Goal: Information Seeking & Learning: Learn about a topic

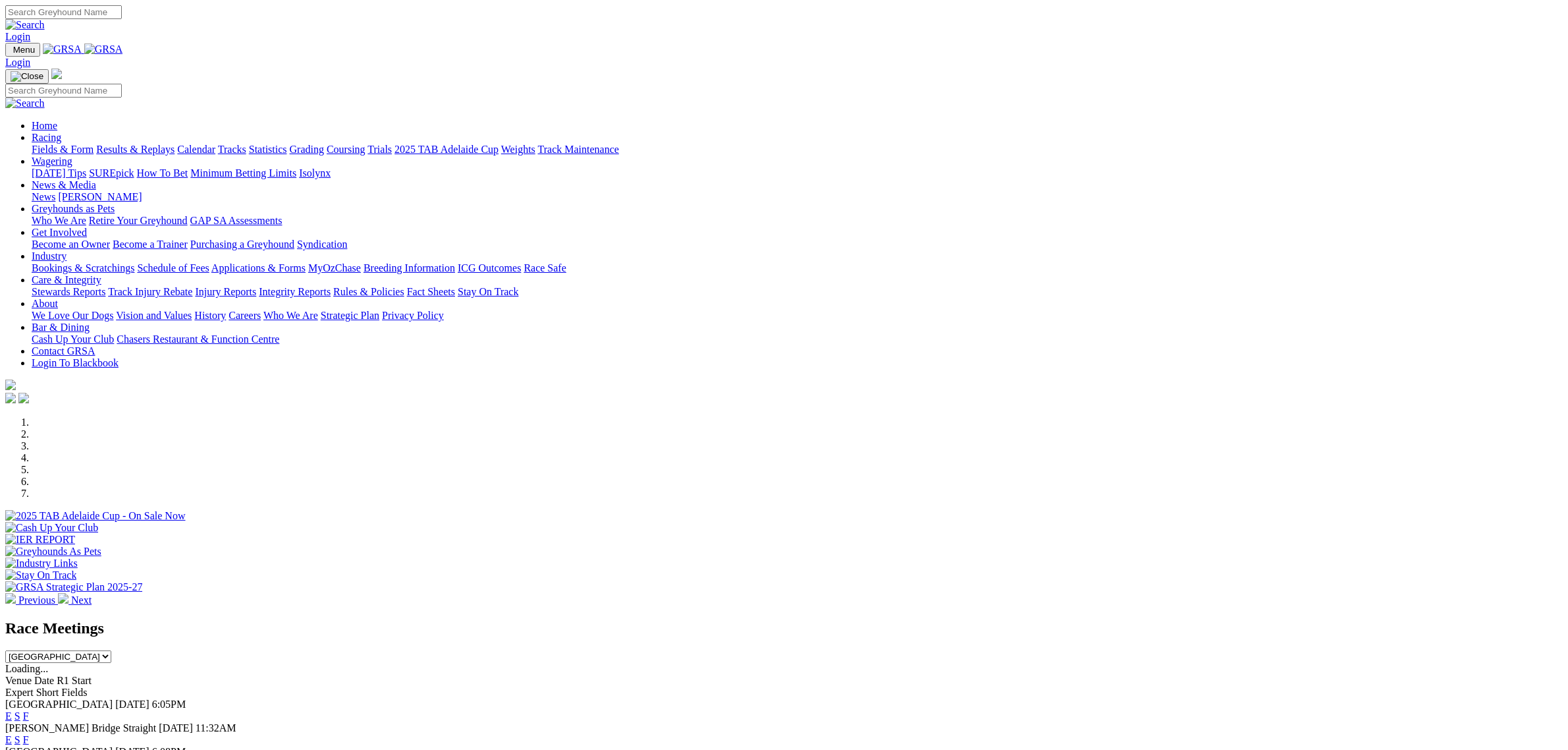
click at [61, 132] on link "Racing" at bounding box center [46, 137] width 29 height 11
click at [94, 143] on link "Fields & Form" at bounding box center [63, 149] width 62 height 11
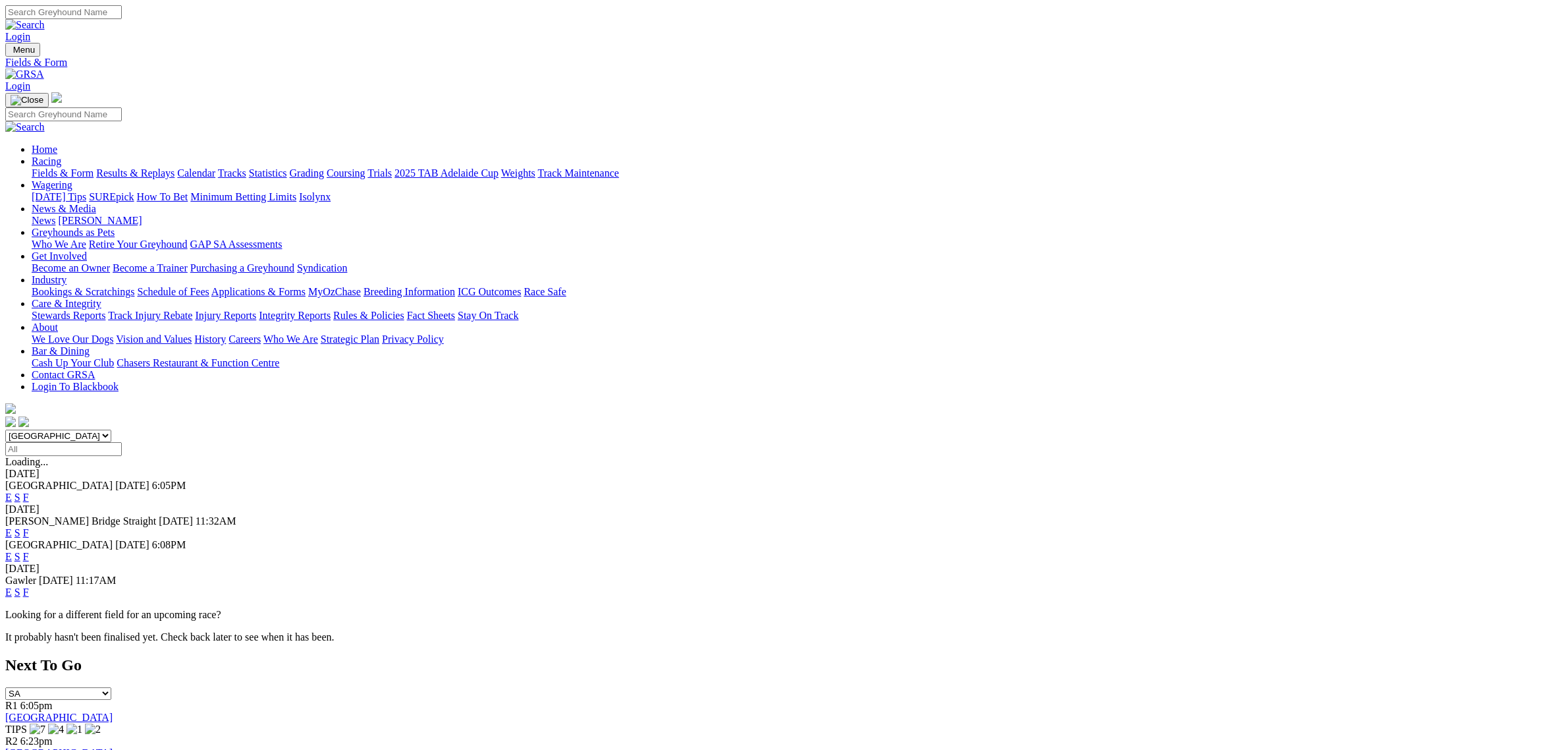
click at [554, 429] on div "South Australia New South Wales Northern Territory Queensland Tasmania Victoria…" at bounding box center [784, 442] width 1557 height 26
click at [112, 429] on select "South Australia New South Wales Northern Territory Queensland Tasmania Victoria…" at bounding box center [58, 435] width 106 height 13
select select "QLD"
click at [112, 429] on select "South Australia New South Wales Northern Territory Queensland Tasmania Victoria…" at bounding box center [58, 435] width 106 height 13
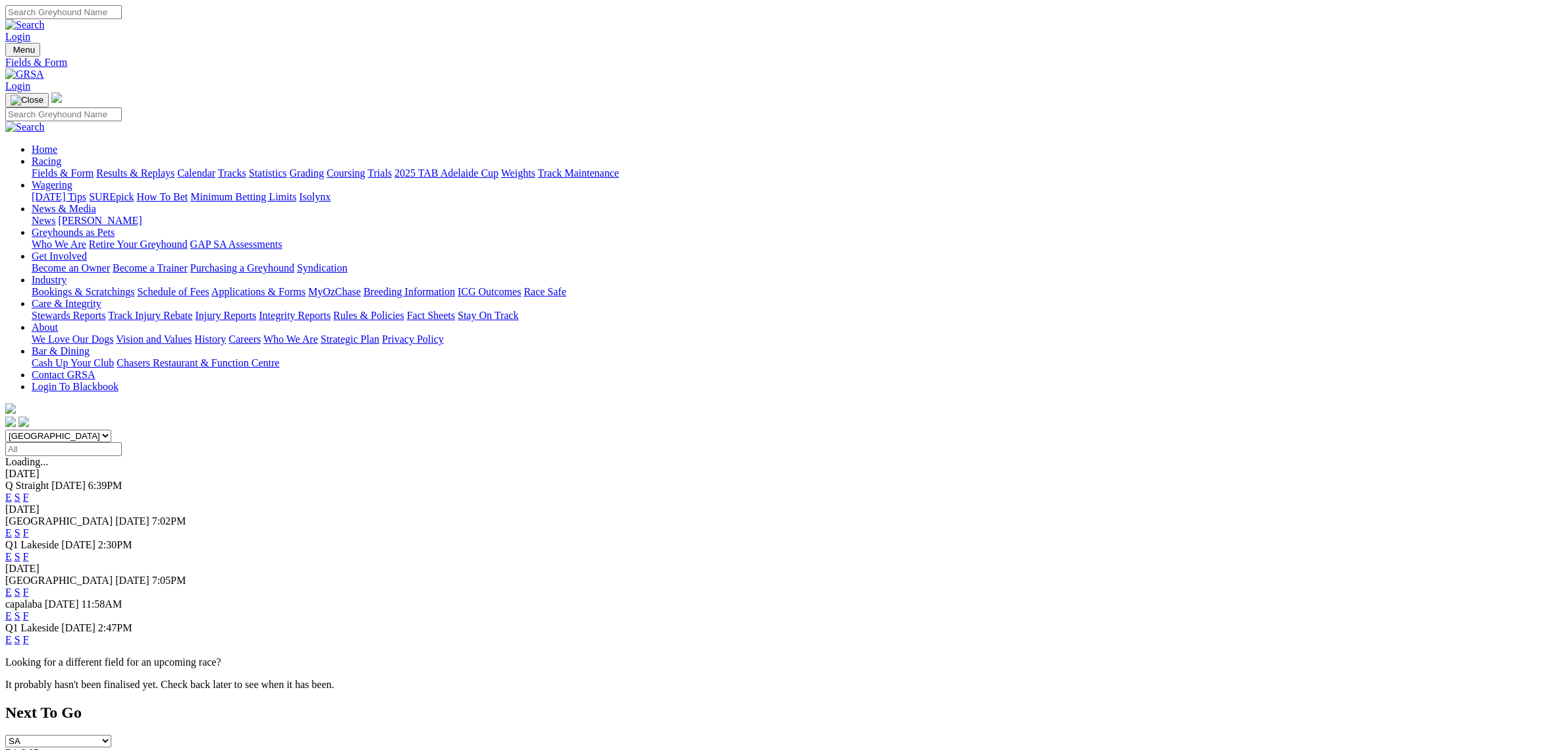
drag, startPoint x: 866, startPoint y: 257, endPoint x: 852, endPoint y: 267, distance: 17.2
click at [12, 491] on span "E" at bounding box center [8, 496] width 7 height 11
click at [12, 491] on link "E" at bounding box center [8, 496] width 7 height 11
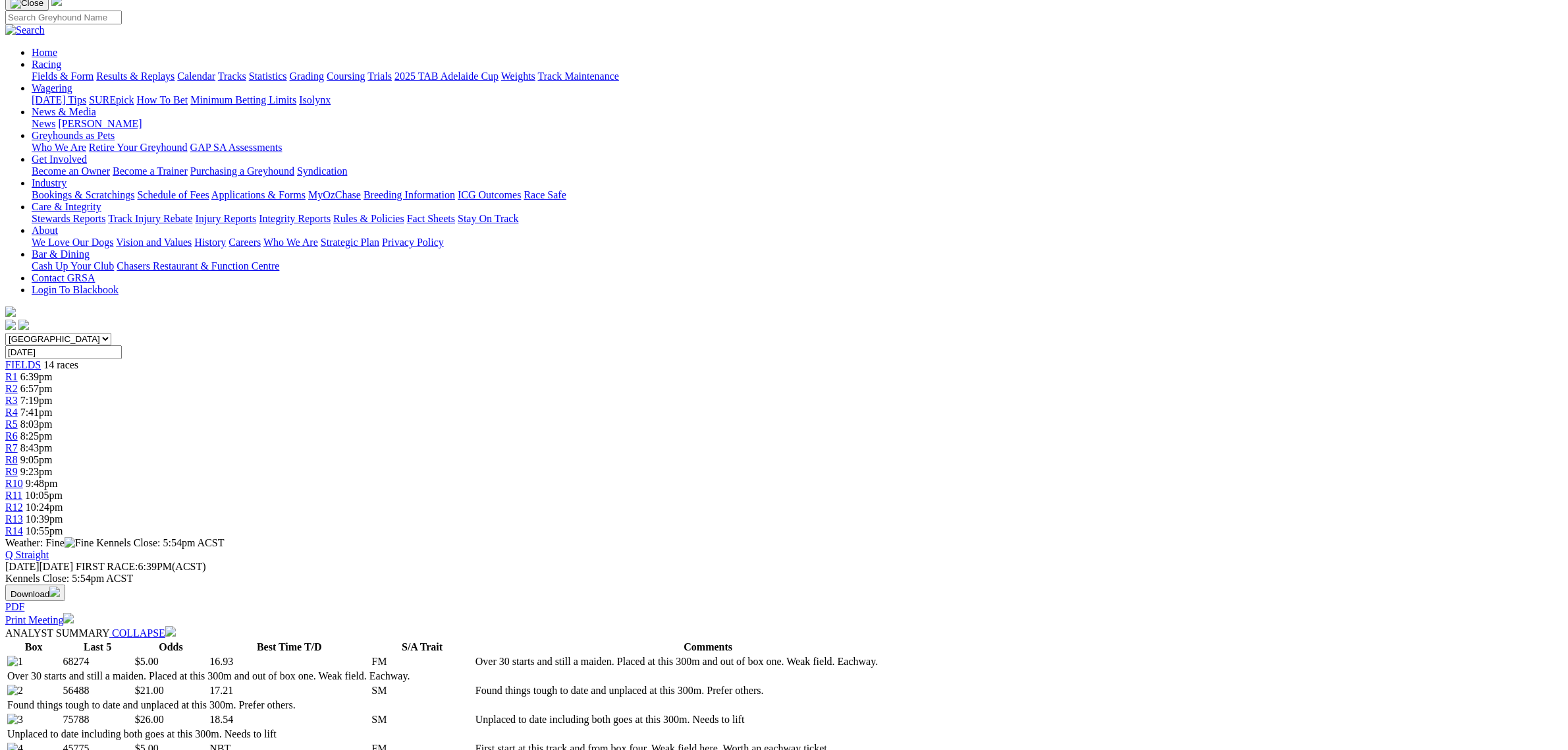
scroll to position [82, 0]
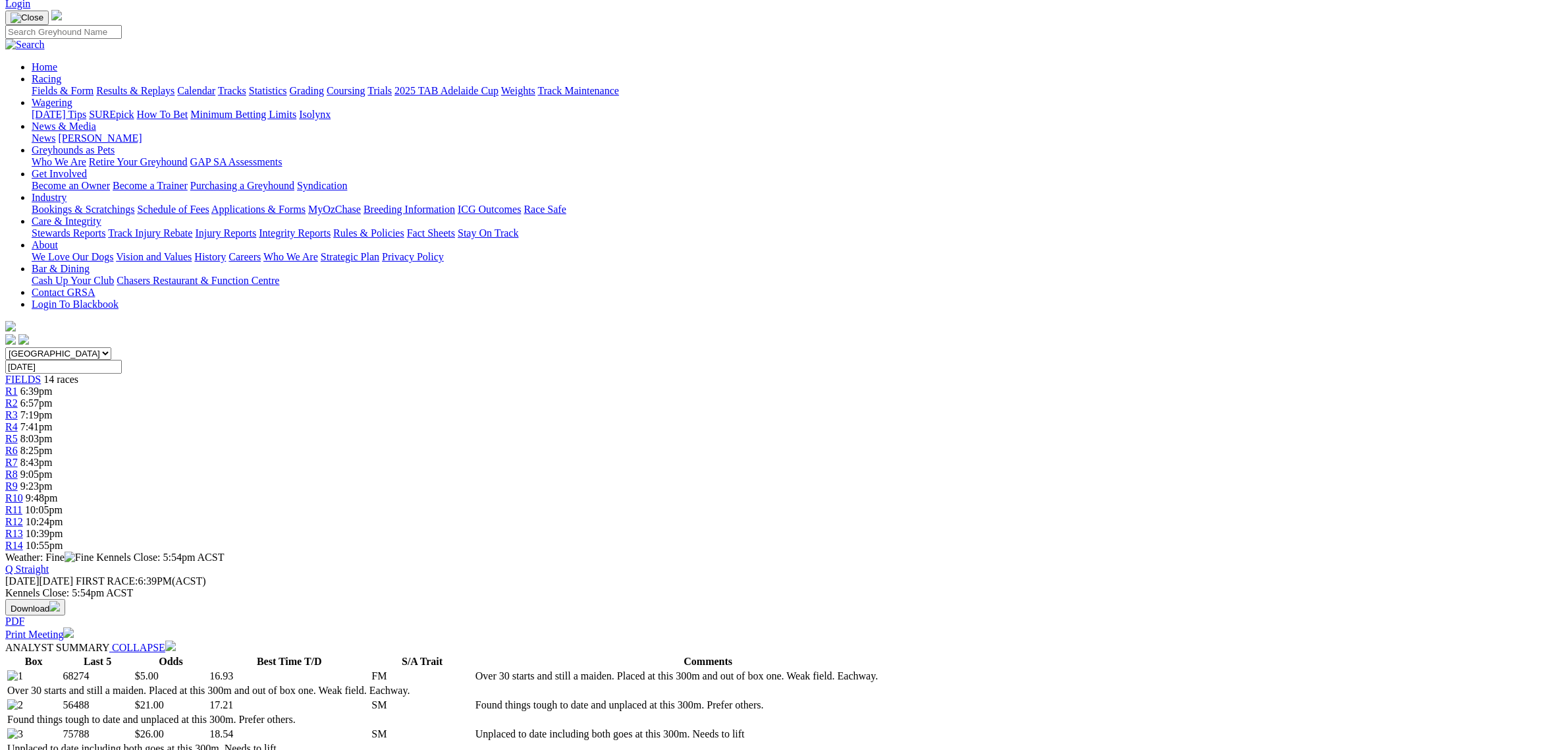
click at [53, 397] on span "6:57pm" at bounding box center [36, 402] width 32 height 11
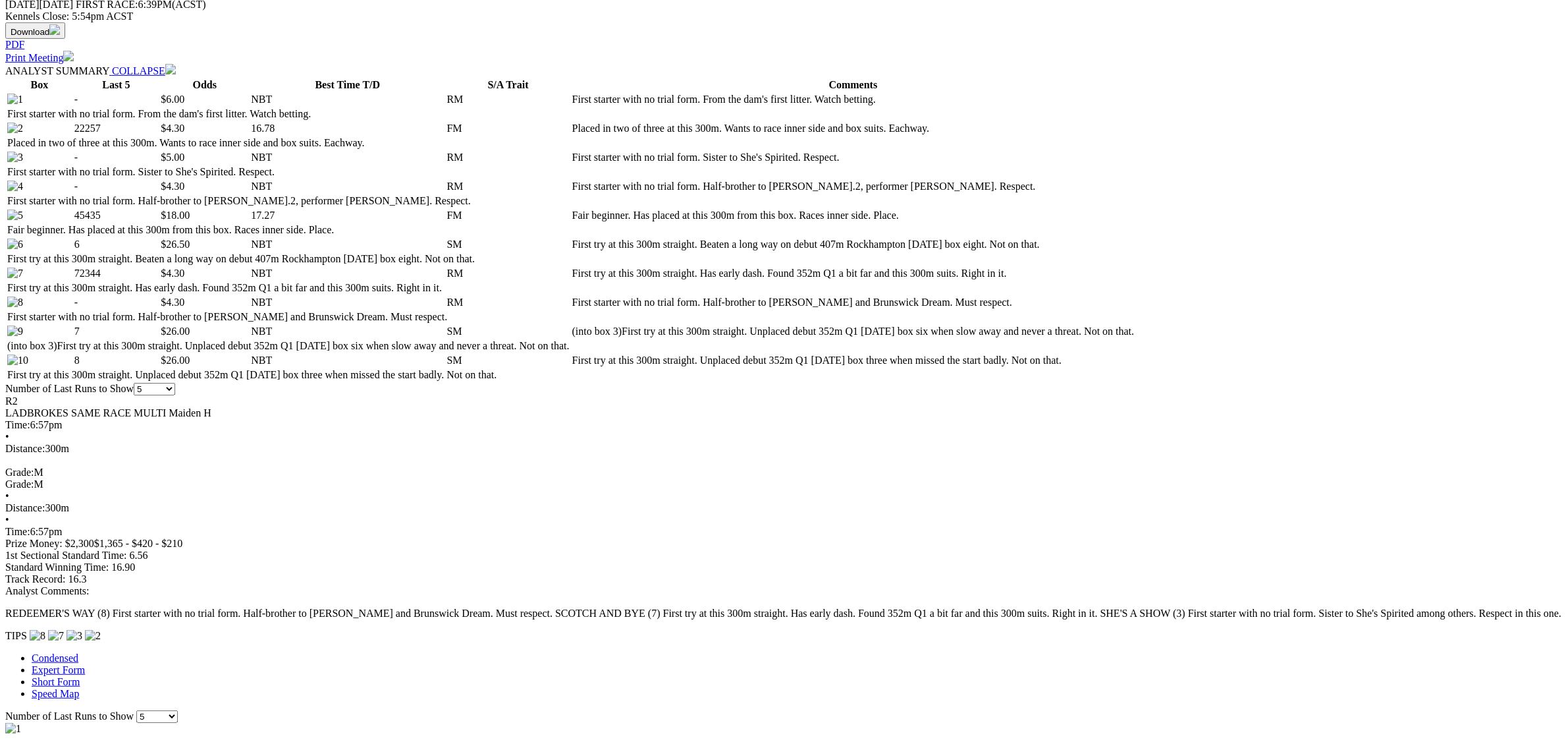
scroll to position [1235, 0]
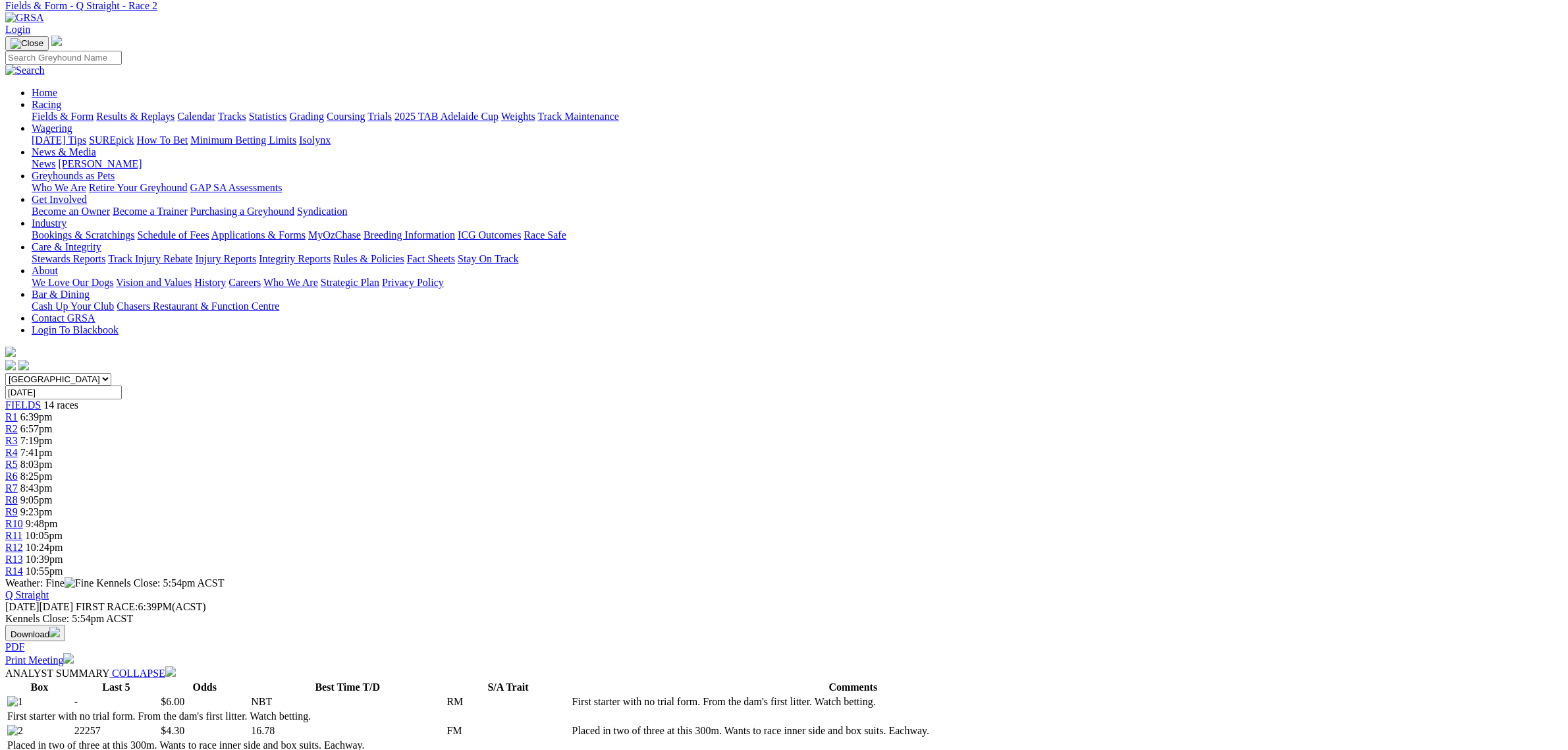
scroll to position [0, 0]
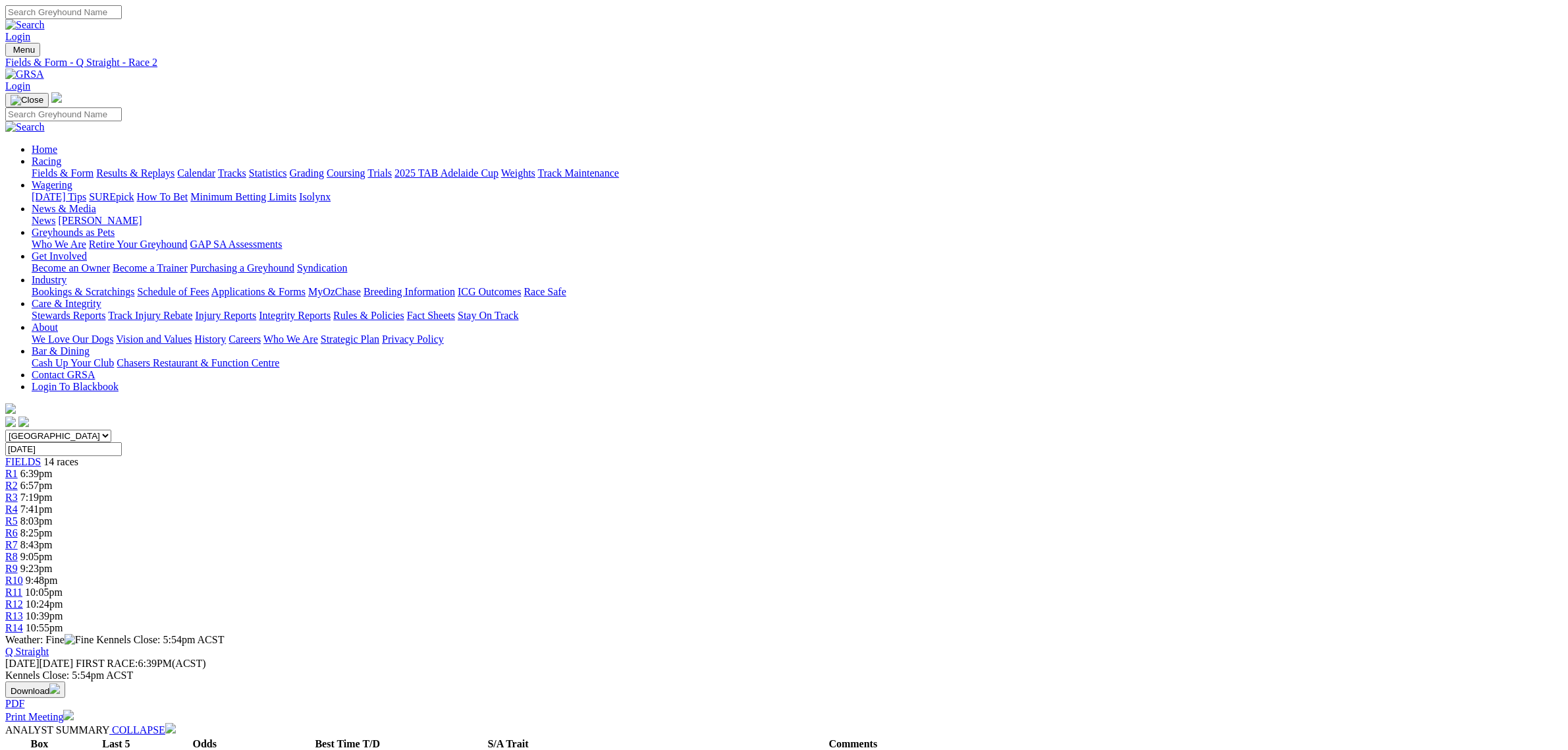
click at [18, 491] on span "R3" at bounding box center [11, 496] width 13 height 11
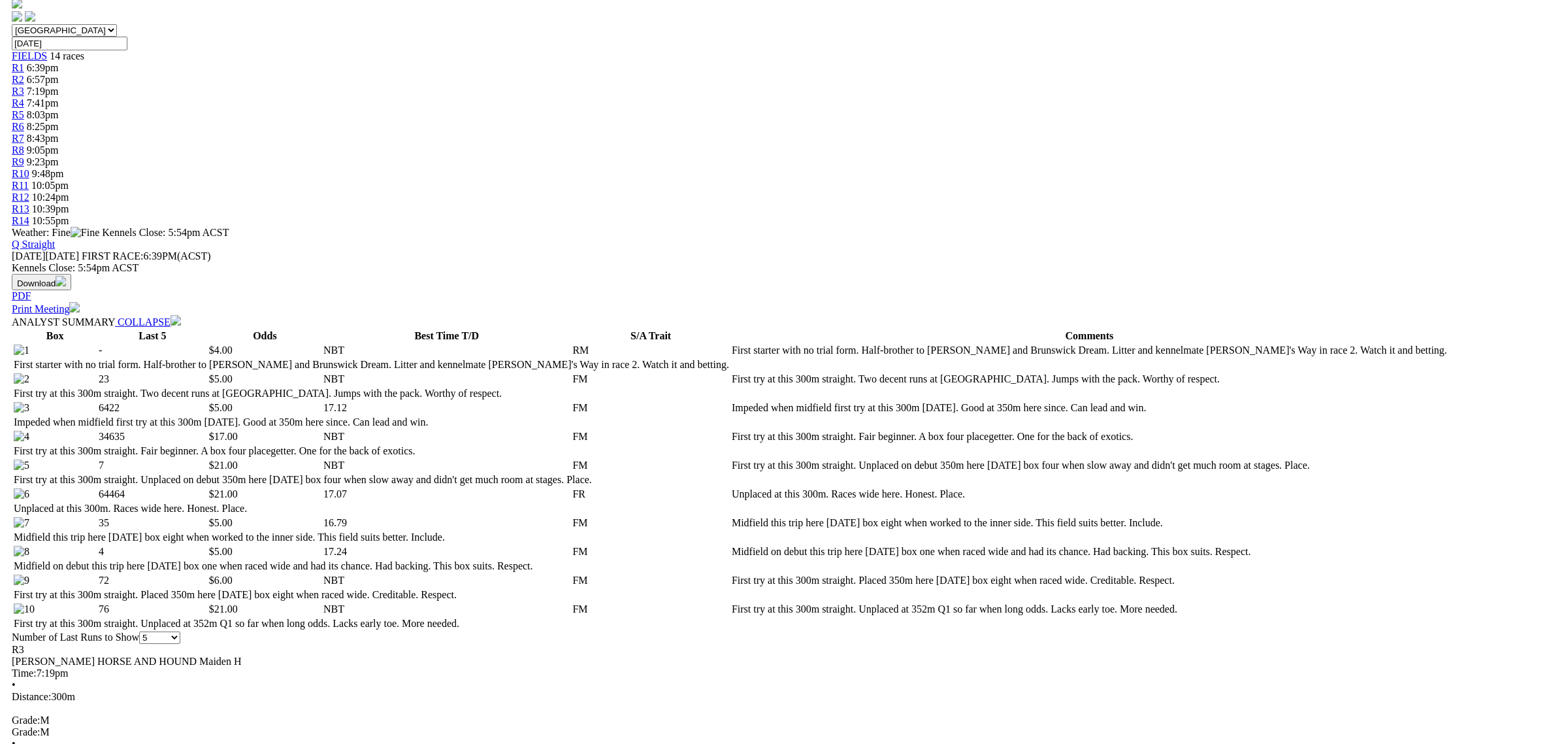
scroll to position [409, 0]
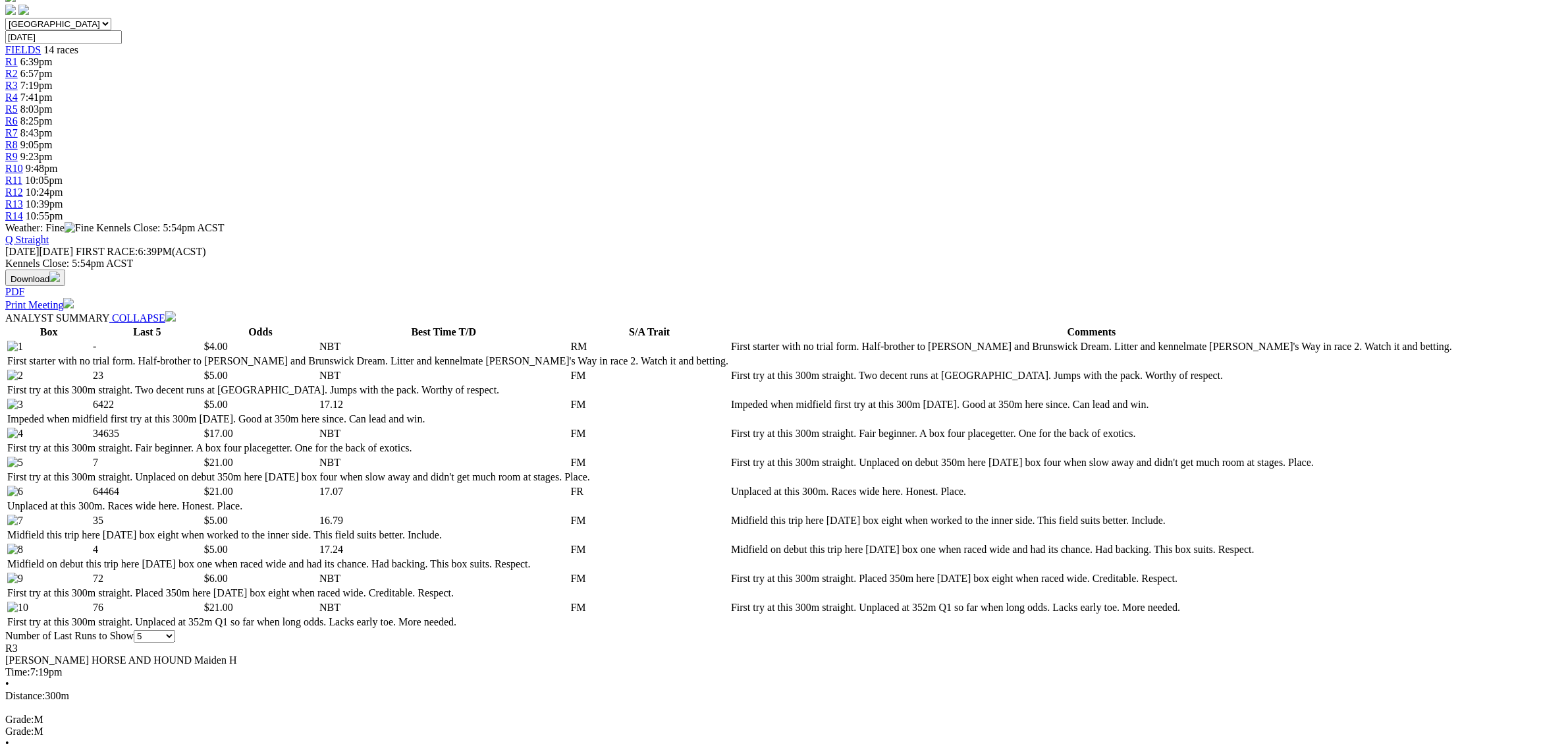
drag, startPoint x: 774, startPoint y: 659, endPoint x: 884, endPoint y: 603, distance: 123.4
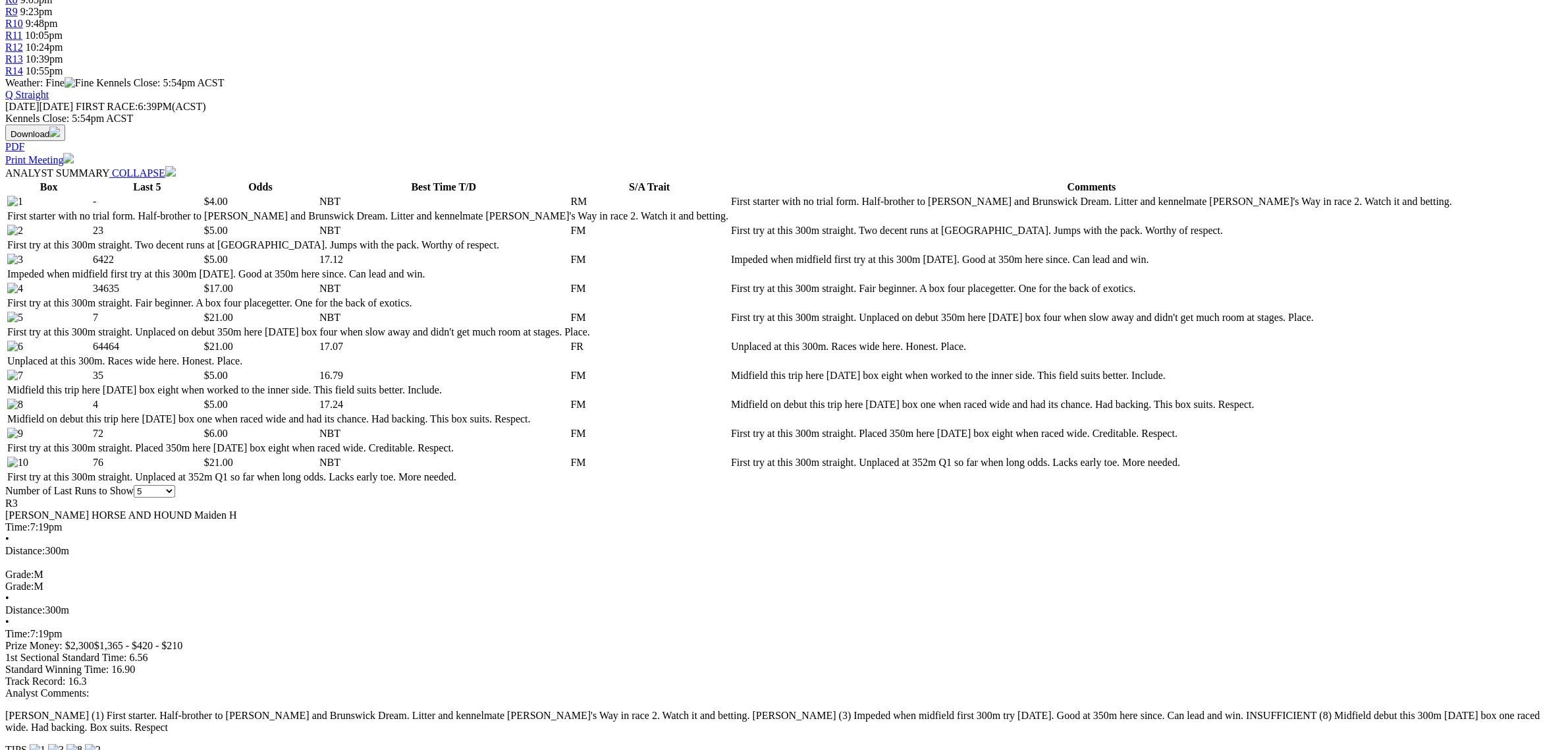
scroll to position [659, 0]
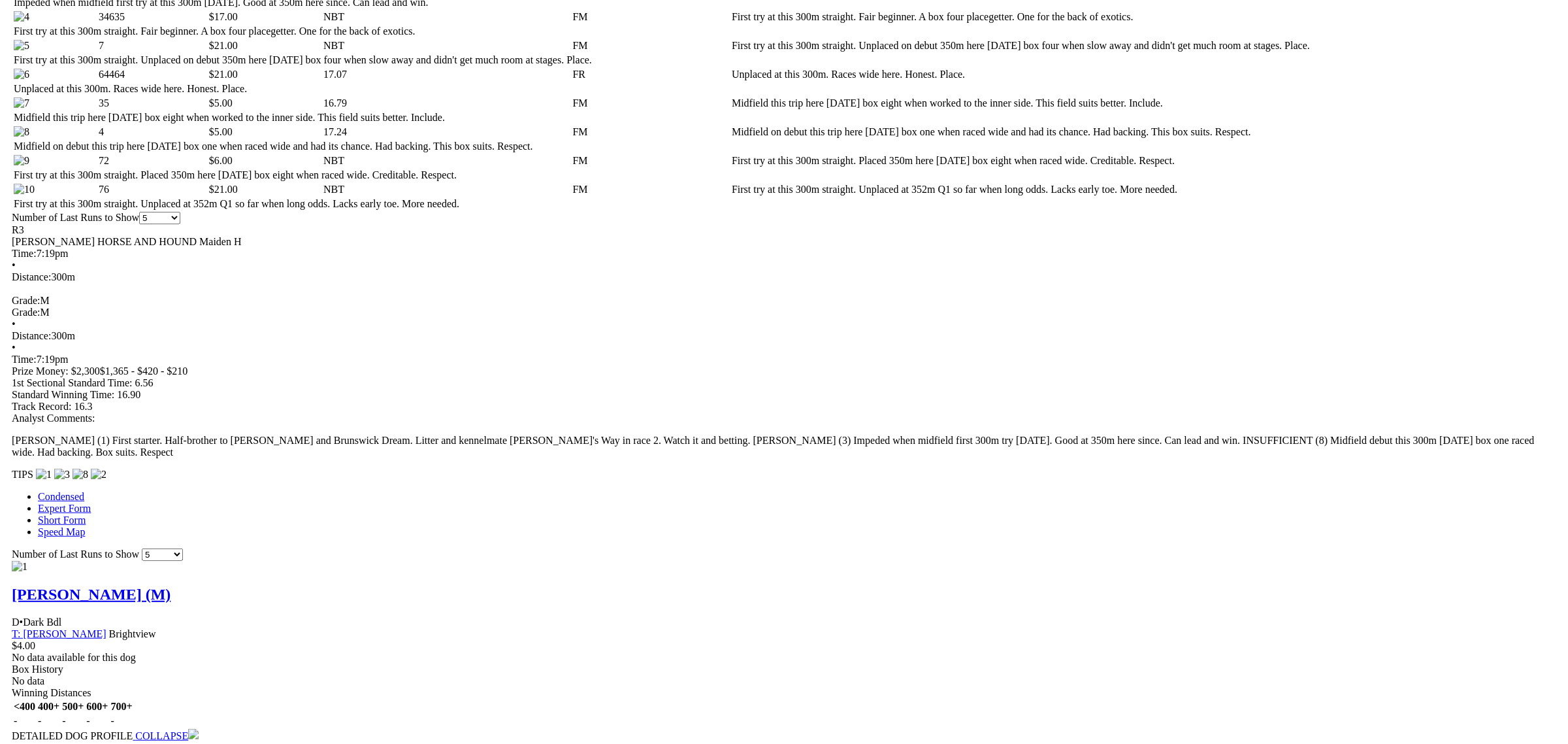
scroll to position [981, 0]
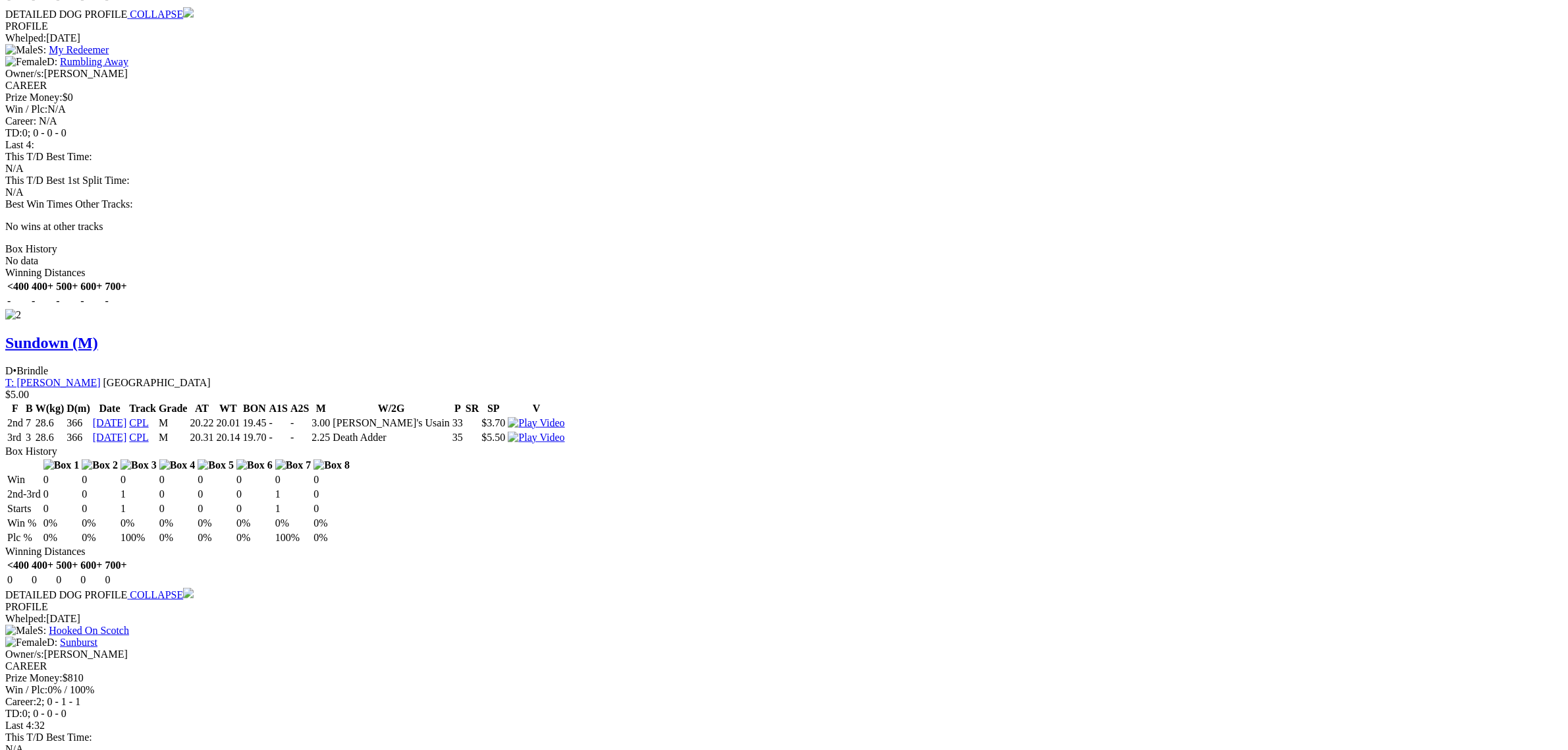
scroll to position [1564, 0]
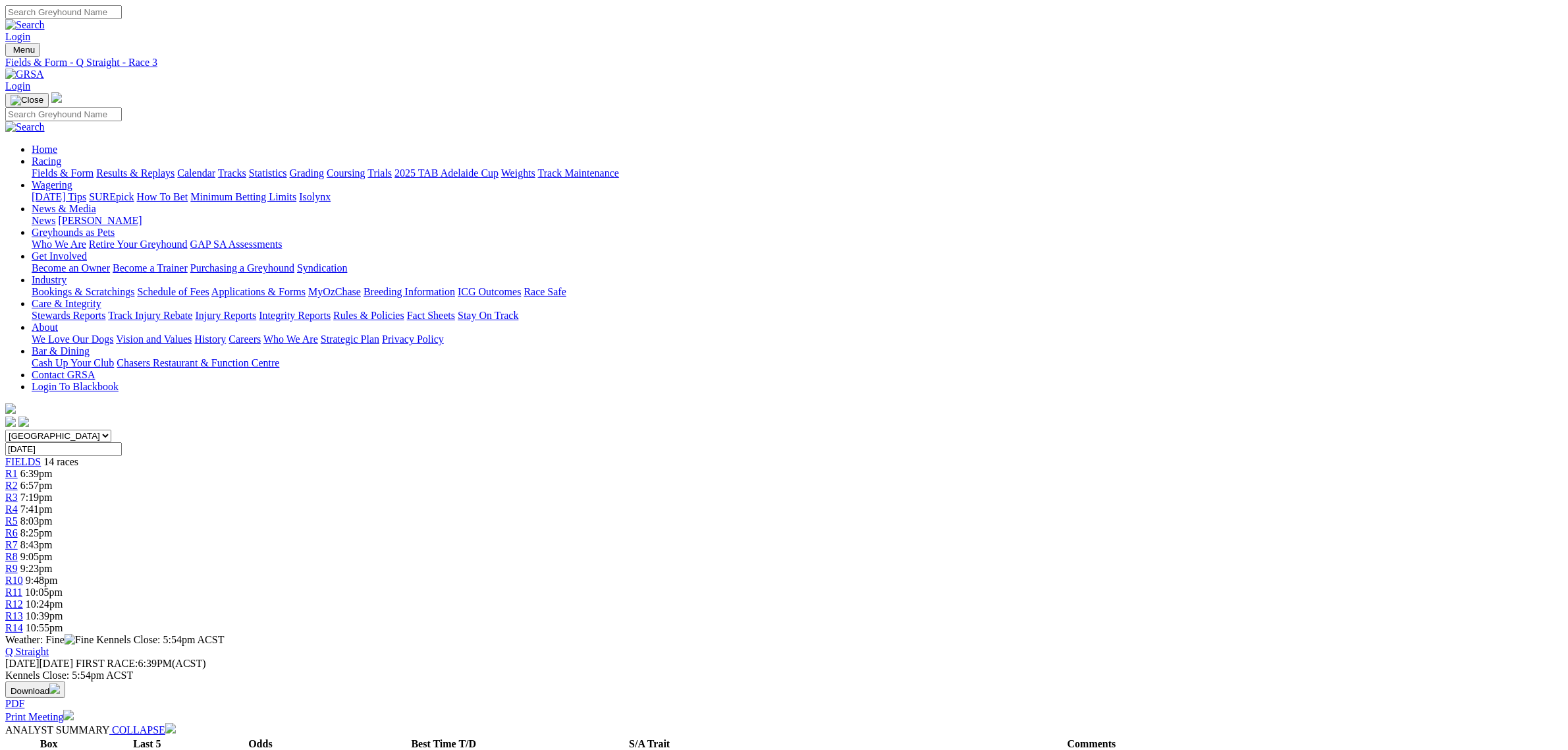
click at [18, 503] on link "R4" at bounding box center [11, 509] width 13 height 11
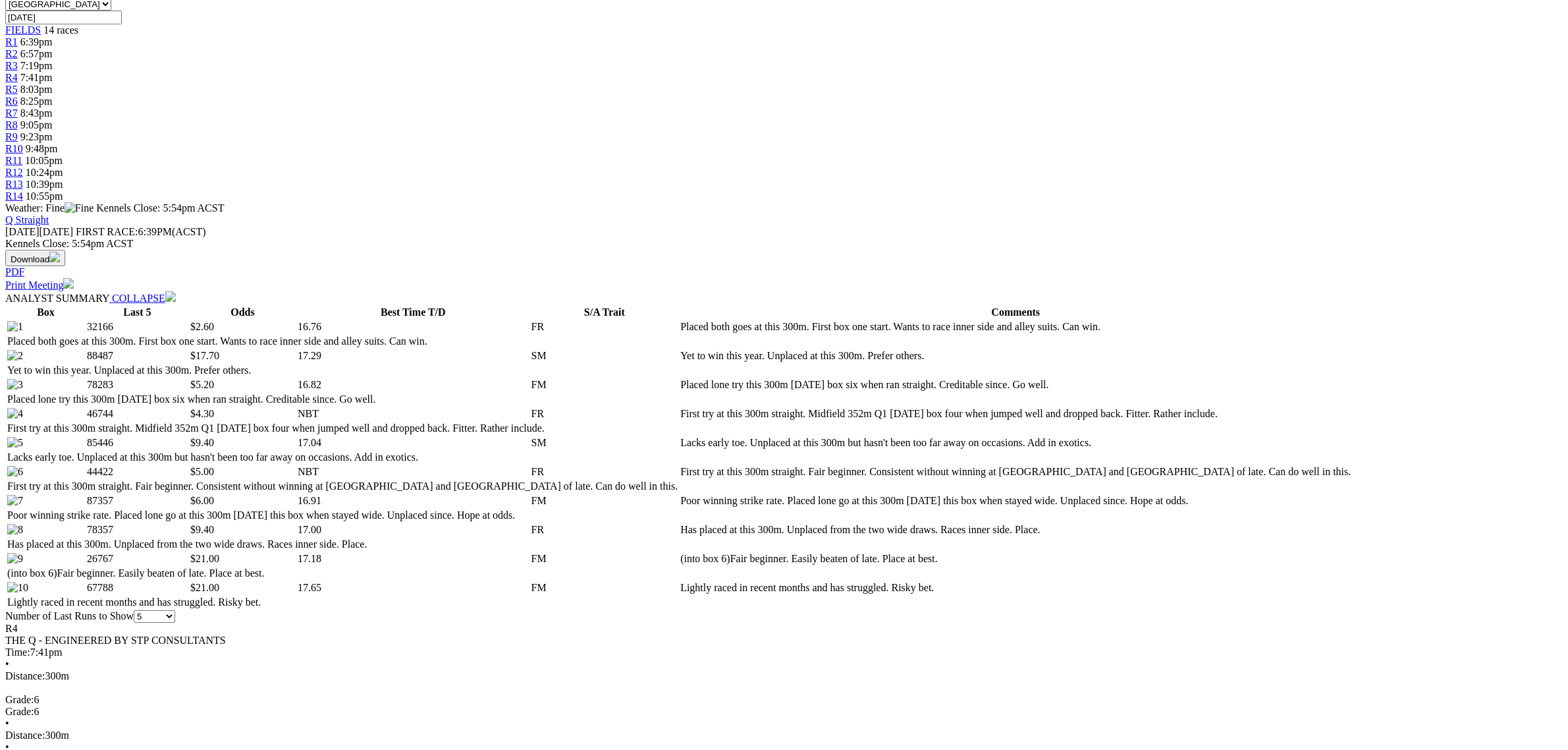
scroll to position [494, 0]
